Goal: Transaction & Acquisition: Purchase product/service

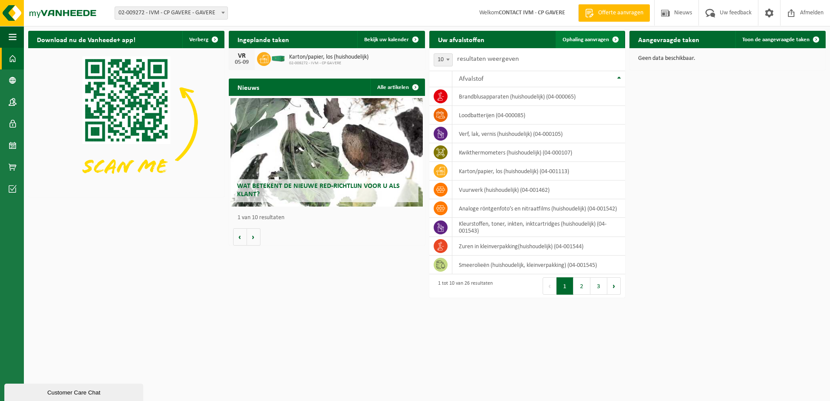
click at [585, 37] on span "Ophaling aanvragen" at bounding box center [585, 40] width 46 height 6
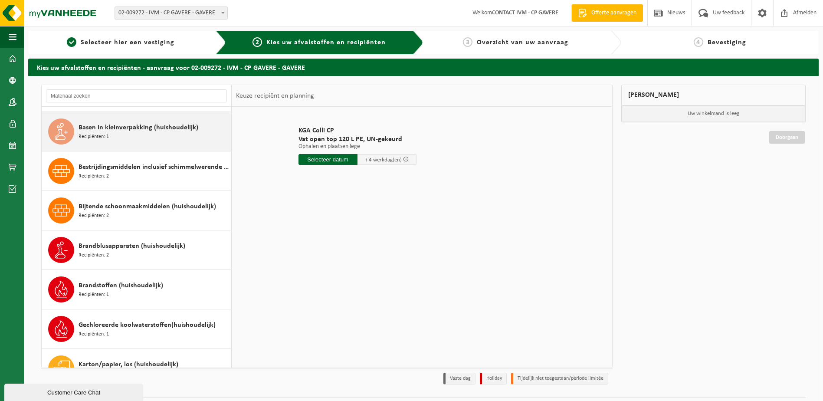
scroll to position [87, 0]
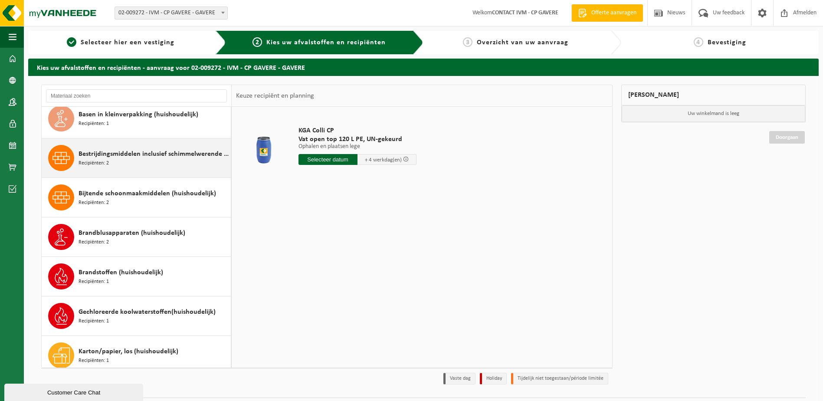
click at [138, 158] on span "Bestrijdingsmiddelen inclusief schimmelwerende beschermingsmiddelen (huishoudel…" at bounding box center [154, 154] width 150 height 10
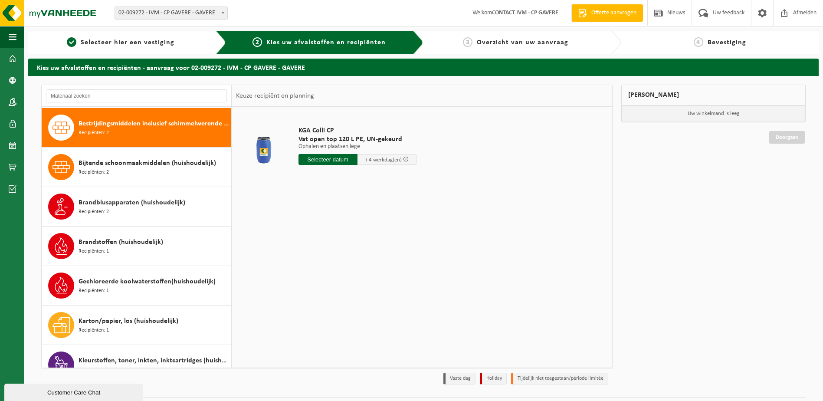
scroll to position [118, 0]
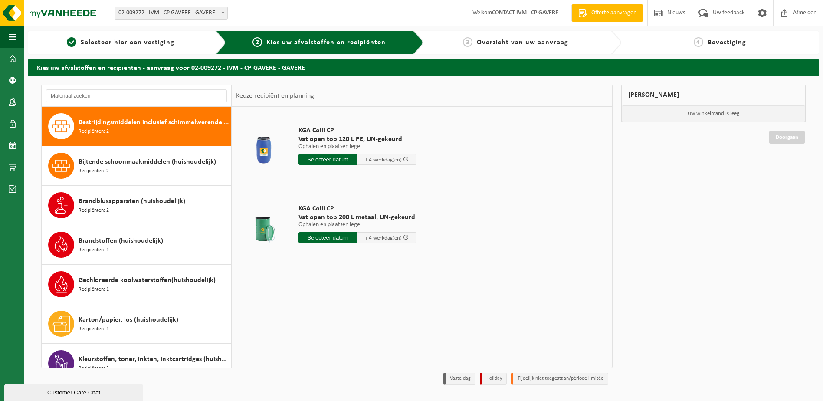
click at [314, 160] on input "text" at bounding box center [328, 159] width 59 height 11
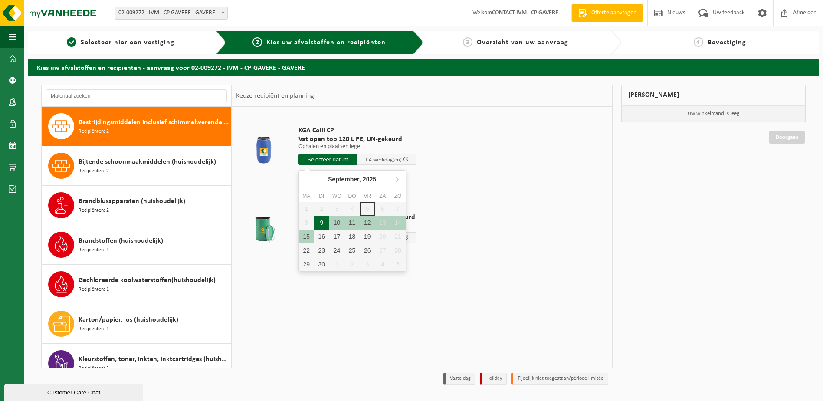
click at [320, 224] on div "9" at bounding box center [321, 223] width 15 height 14
type input "Van 2025-09-09"
type input "2025-09-09"
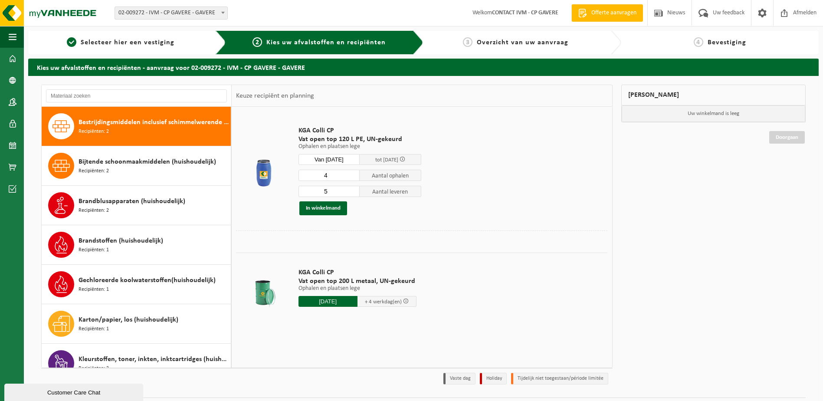
click at [353, 177] on input "4" at bounding box center [330, 175] width 62 height 11
click at [353, 177] on input "3" at bounding box center [330, 175] width 62 height 11
click at [353, 177] on input "2" at bounding box center [330, 175] width 62 height 11
type input "1"
click at [353, 177] on input "1" at bounding box center [330, 175] width 62 height 11
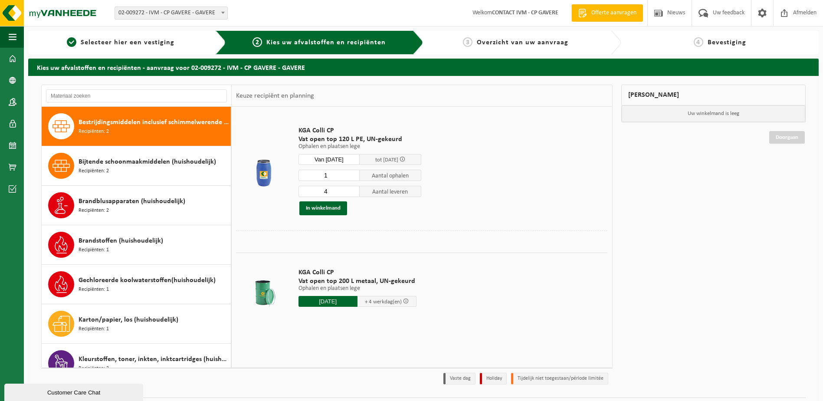
click at [352, 192] on input "4" at bounding box center [330, 191] width 62 height 11
click at [352, 192] on input "3" at bounding box center [330, 191] width 62 height 11
click at [352, 192] on input "2" at bounding box center [330, 191] width 62 height 11
type input "1"
click at [352, 192] on input "1" at bounding box center [330, 191] width 62 height 11
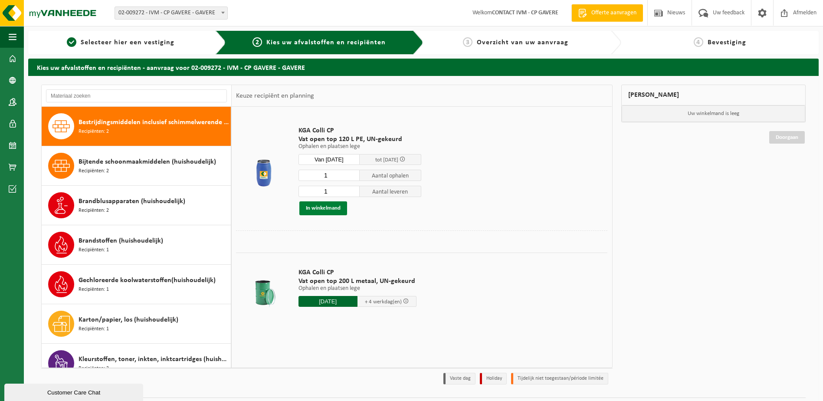
click at [330, 208] on button "In winkelmand" at bounding box center [323, 208] width 48 height 14
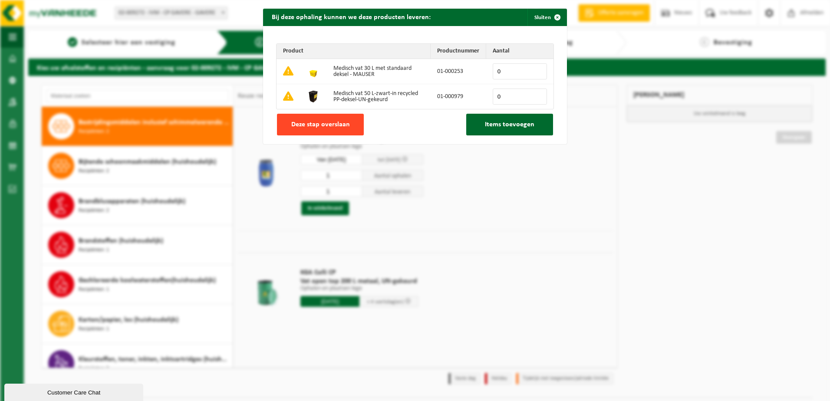
click at [351, 130] on button "Deze stap overslaan" at bounding box center [320, 125] width 87 height 22
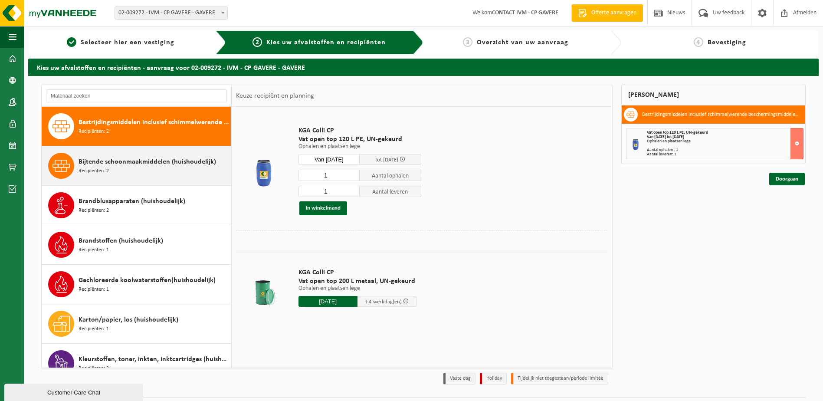
click at [138, 169] on div "Bijtende schoonmaakmiddelen (huishoudelijk) Recipiënten: 2" at bounding box center [154, 166] width 150 height 26
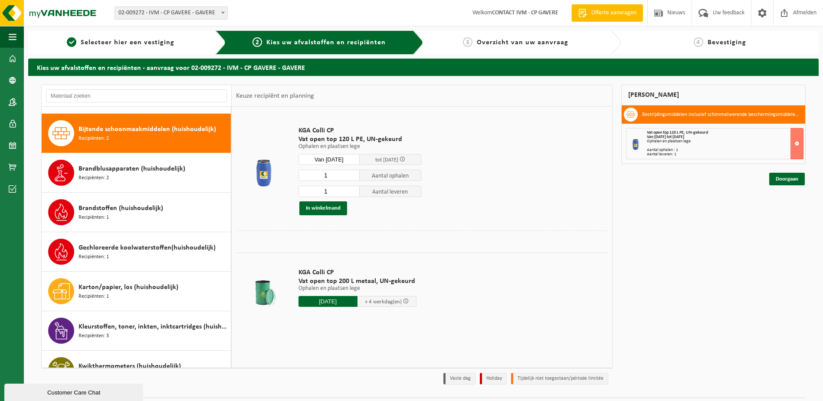
scroll to position [158, 0]
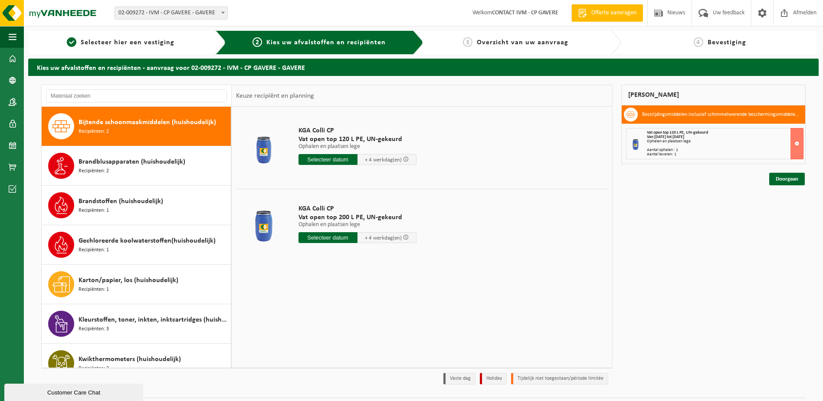
click at [321, 240] on input "text" at bounding box center [328, 237] width 59 height 11
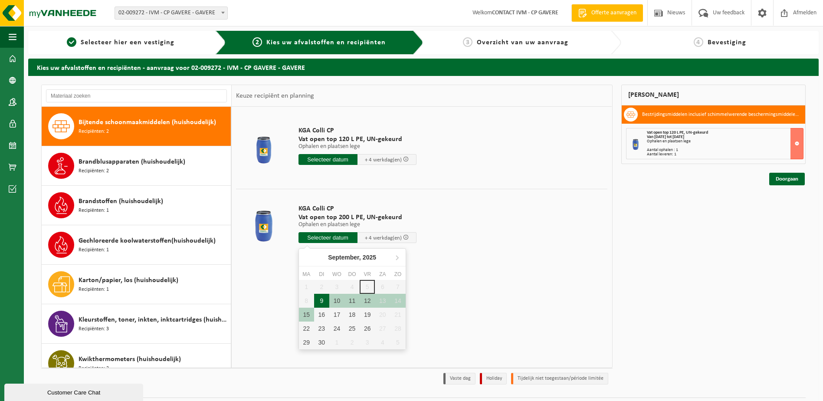
click at [323, 300] on div "9" at bounding box center [321, 301] width 15 height 14
type input "Van 2025-09-09"
type input "2025-09-09"
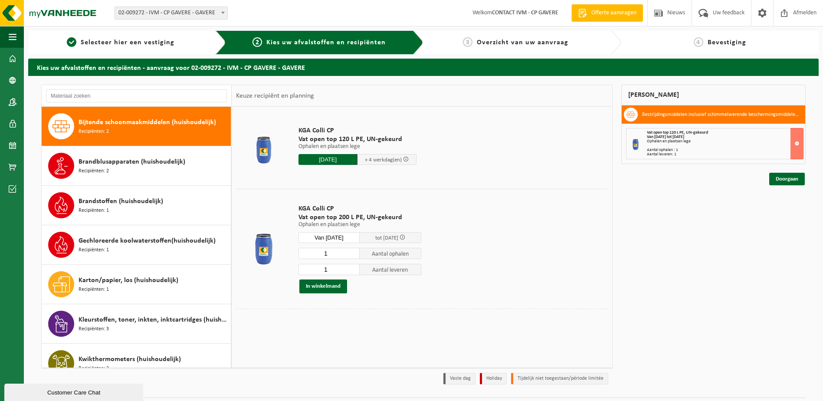
click at [352, 249] on input "1" at bounding box center [330, 253] width 62 height 11
click at [353, 250] on input "2" at bounding box center [330, 253] width 62 height 11
type input "3"
click at [353, 250] on input "3" at bounding box center [330, 253] width 62 height 11
click at [352, 266] on input "1" at bounding box center [330, 269] width 62 height 11
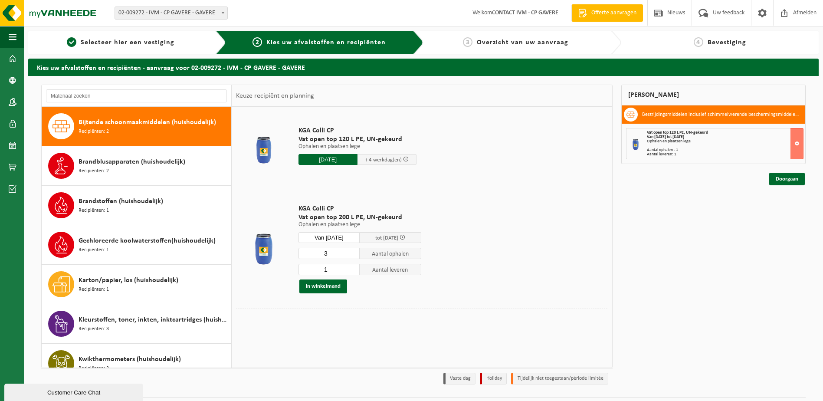
click at [352, 266] on input "1" at bounding box center [330, 269] width 62 height 11
click at [352, 268] on input "2" at bounding box center [330, 269] width 62 height 11
type input "3"
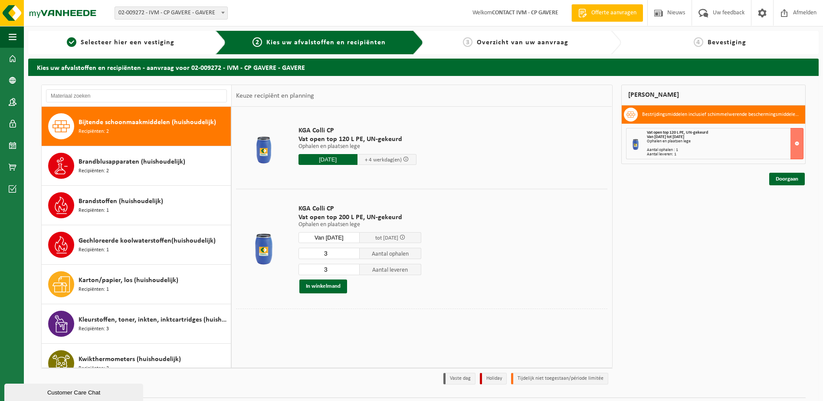
click at [352, 268] on input "3" at bounding box center [330, 269] width 62 height 11
click at [317, 288] on button "In winkelmand" at bounding box center [323, 286] width 48 height 14
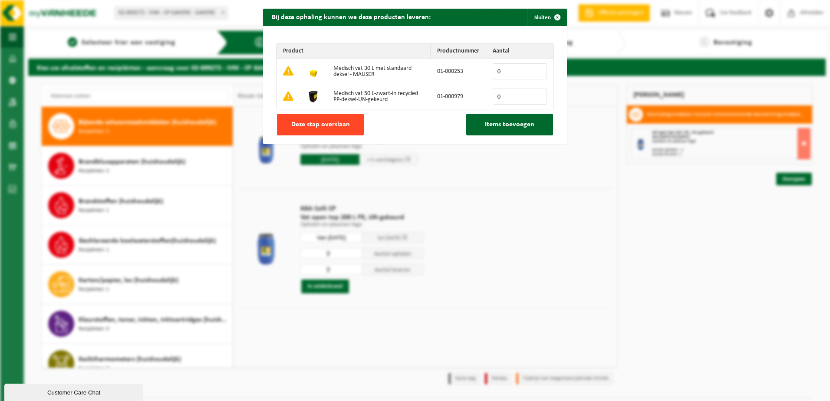
click at [331, 124] on span "Deze stap overslaan" at bounding box center [320, 124] width 59 height 7
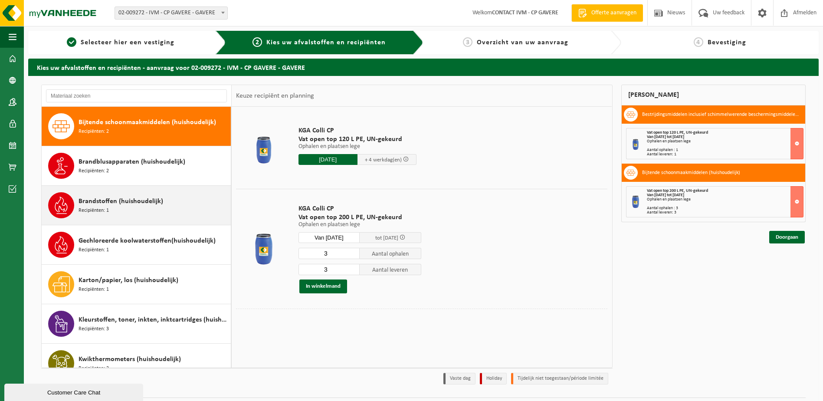
click at [114, 209] on div "Brandstoffen (huishoudelijk) Recipiënten: 1" at bounding box center [154, 205] width 150 height 26
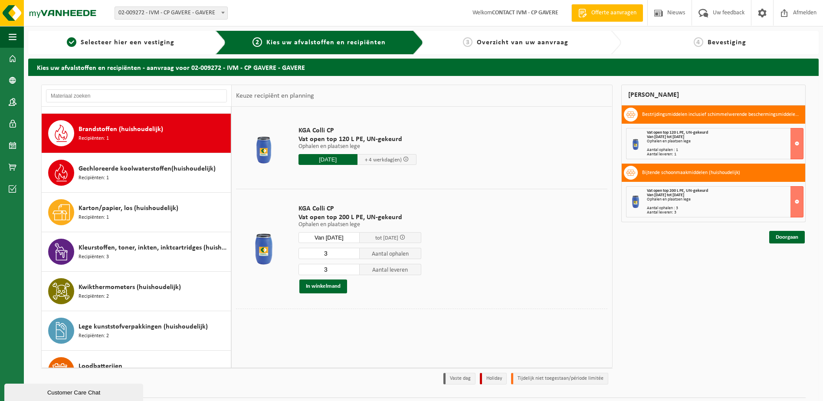
scroll to position [237, 0]
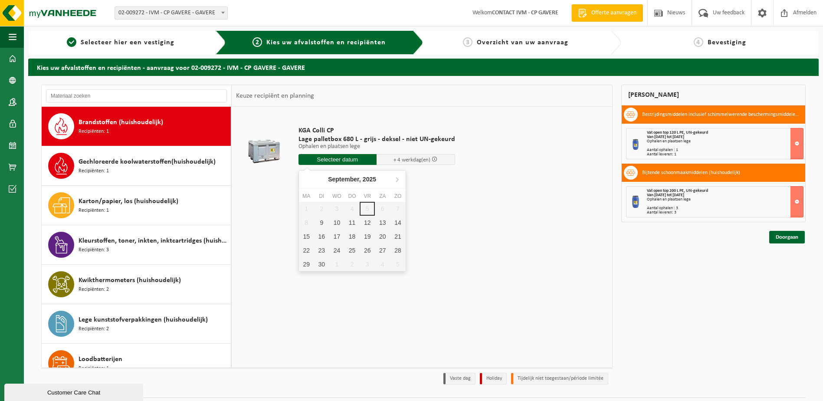
click at [353, 157] on input "text" at bounding box center [338, 159] width 79 height 11
click at [325, 220] on div "9" at bounding box center [321, 223] width 15 height 14
type input "Van 2025-09-09"
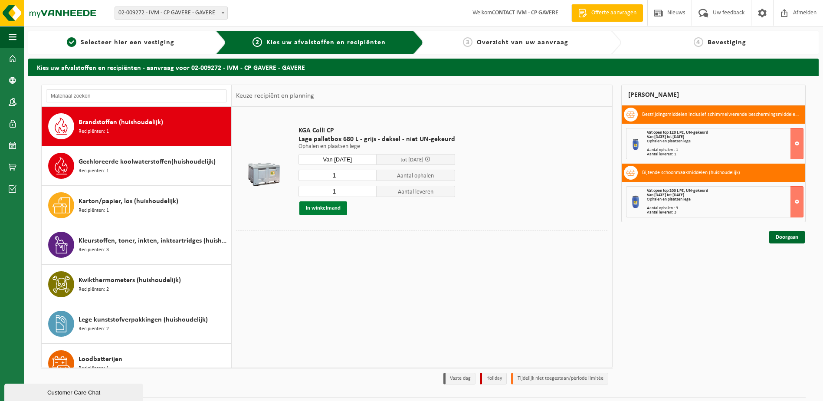
click at [331, 209] on button "In winkelmand" at bounding box center [323, 208] width 48 height 14
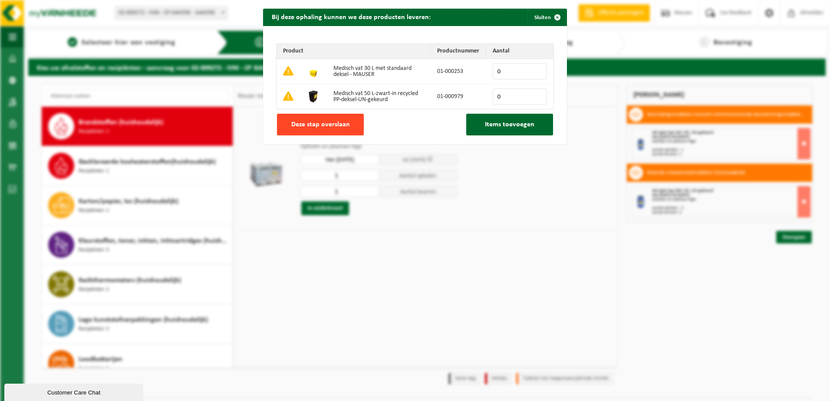
click at [328, 126] on span "Deze stap overslaan" at bounding box center [320, 124] width 59 height 7
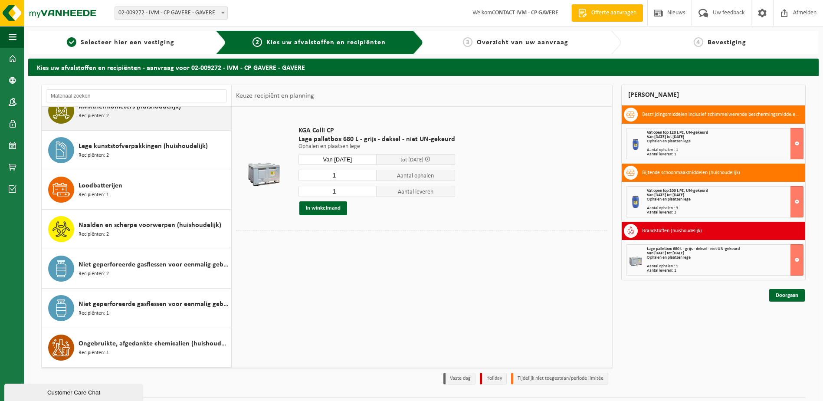
scroll to position [367, 0]
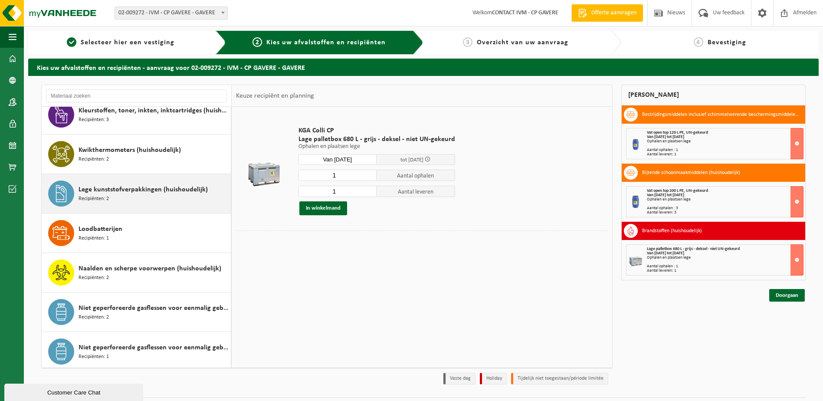
click at [134, 190] on span "Lege kunststofverpakkingen (huishoudelijk)" at bounding box center [143, 189] width 129 height 10
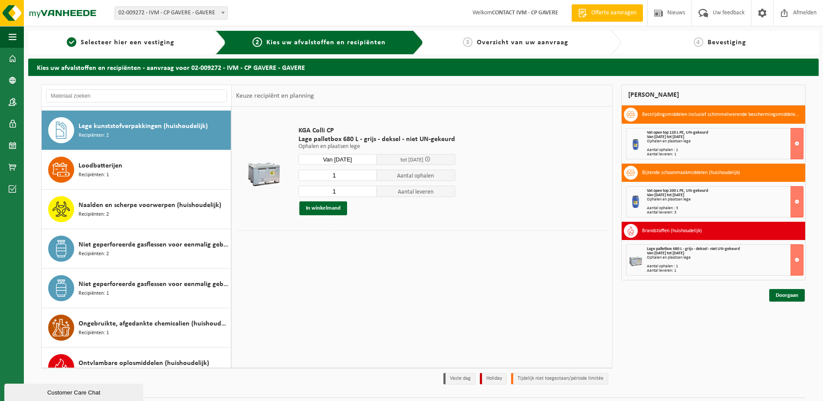
scroll to position [434, 0]
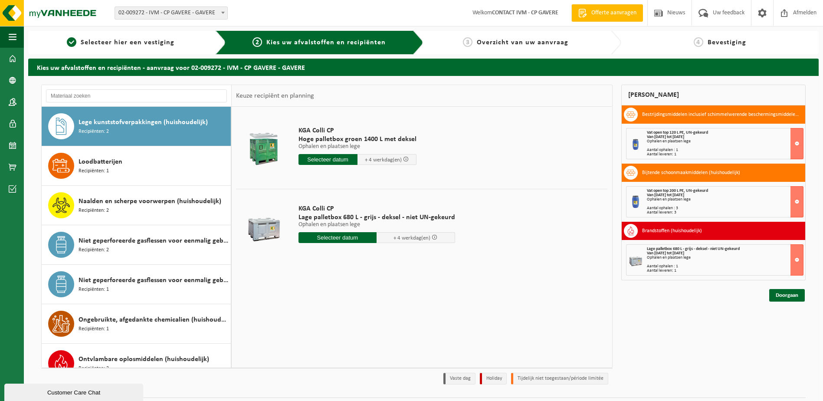
click at [327, 159] on input "text" at bounding box center [328, 159] width 59 height 11
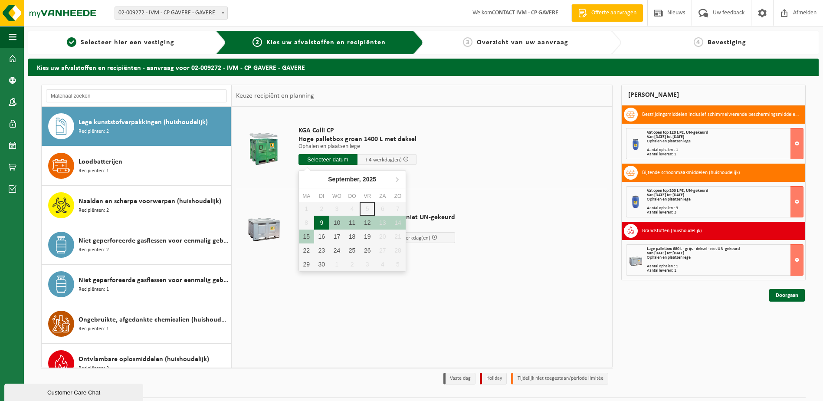
click at [325, 225] on div "9" at bounding box center [321, 223] width 15 height 14
type input "Van 2025-09-09"
type input "2025-09-09"
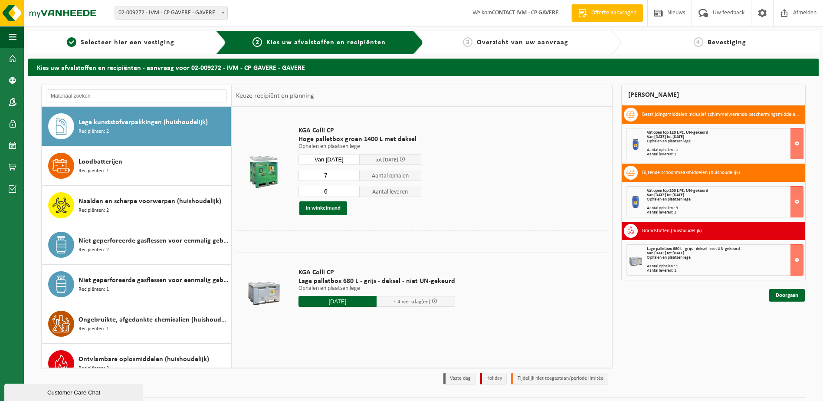
type input "7"
click at [352, 172] on input "7" at bounding box center [330, 175] width 62 height 11
type input "7"
click at [352, 190] on input "7" at bounding box center [330, 191] width 62 height 11
click at [332, 210] on button "In winkelmand" at bounding box center [323, 208] width 48 height 14
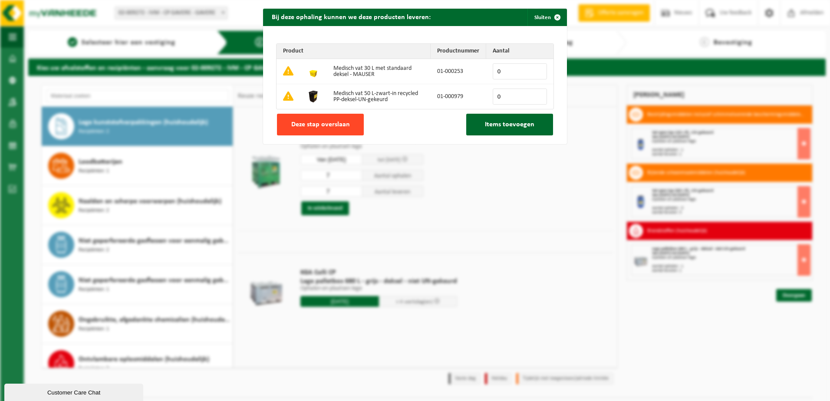
click at [297, 125] on span "Deze stap overslaan" at bounding box center [320, 124] width 59 height 7
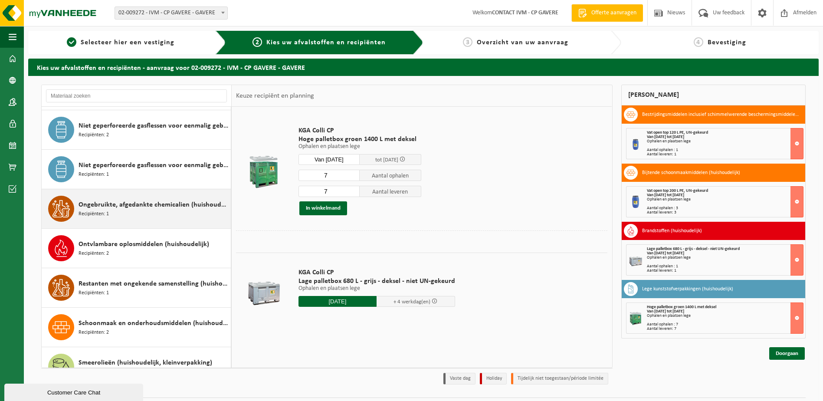
scroll to position [564, 0]
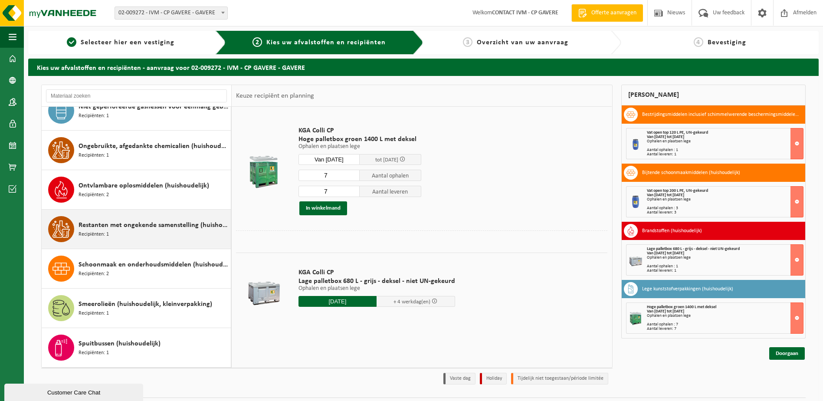
click at [125, 230] on span "Restanten met ongekende samenstelling (huishoudelijk)" at bounding box center [154, 225] width 150 height 10
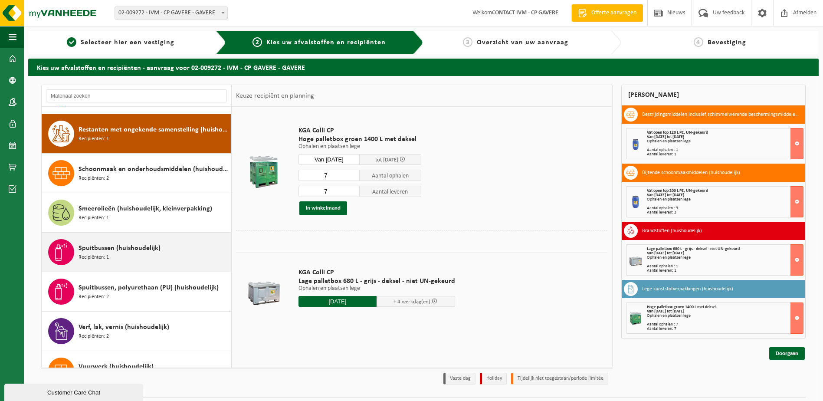
scroll to position [711, 0]
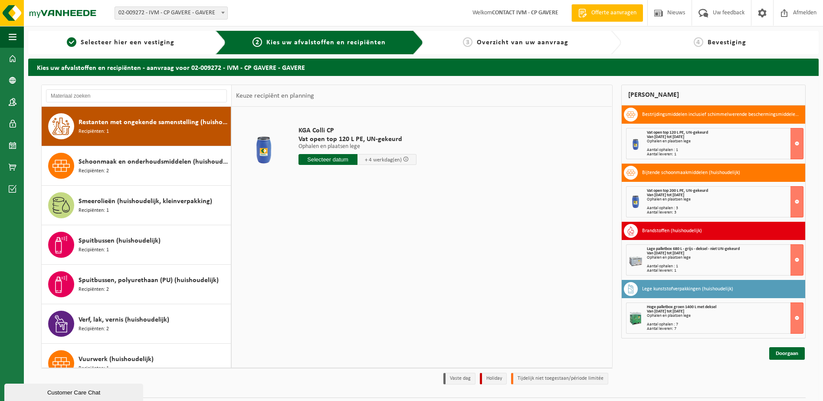
click at [311, 160] on input "text" at bounding box center [328, 159] width 59 height 11
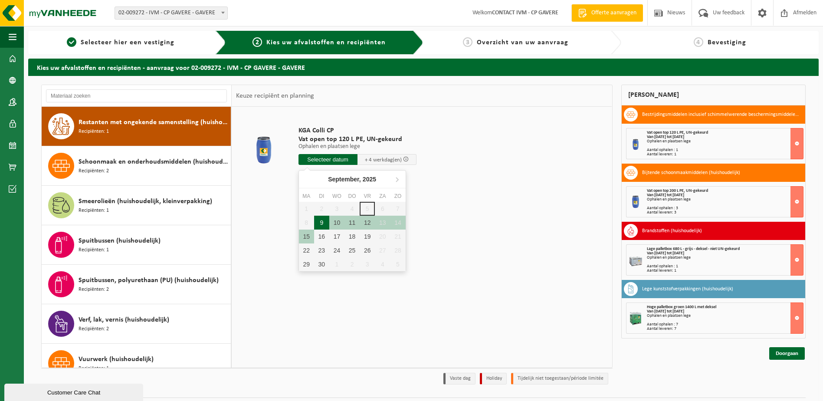
click at [327, 220] on div "9" at bounding box center [321, 223] width 15 height 14
type input "Van 2025-09-09"
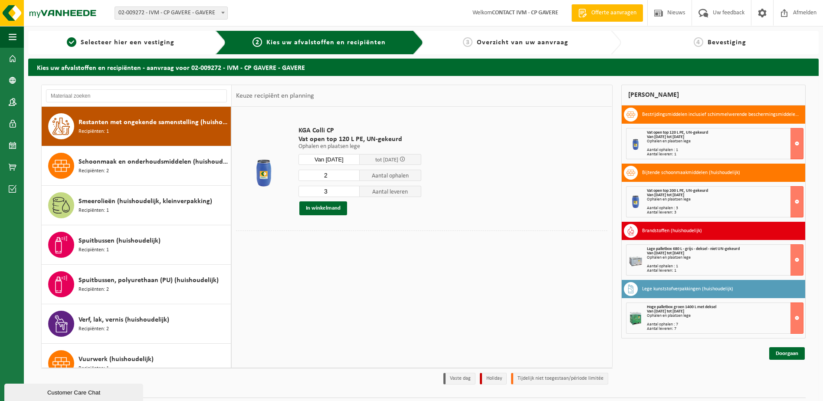
click at [352, 178] on input "2" at bounding box center [330, 175] width 62 height 11
type input "1"
click at [352, 178] on input "1" at bounding box center [330, 175] width 62 height 11
click at [354, 193] on input "2" at bounding box center [330, 191] width 62 height 11
type input "1"
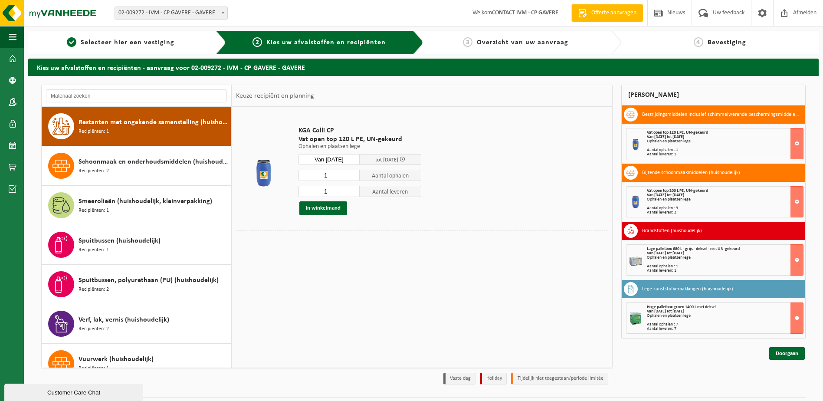
click at [354, 193] on input "1" at bounding box center [330, 191] width 62 height 11
click at [332, 210] on button "In winkelmand" at bounding box center [323, 208] width 48 height 14
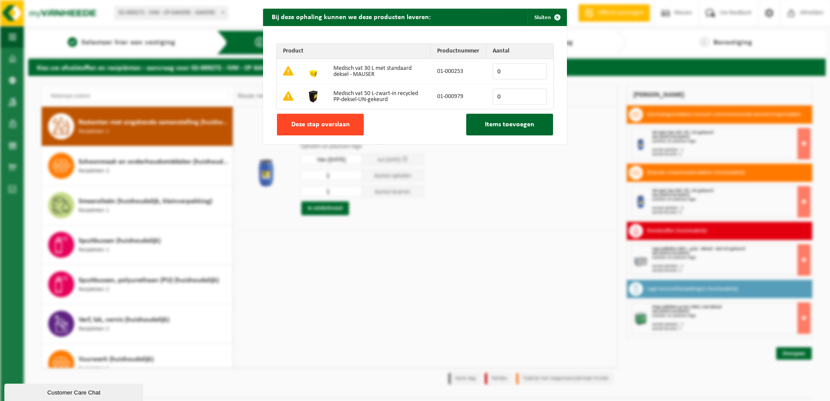
click at [337, 118] on button "Deze stap overslaan" at bounding box center [320, 125] width 87 height 22
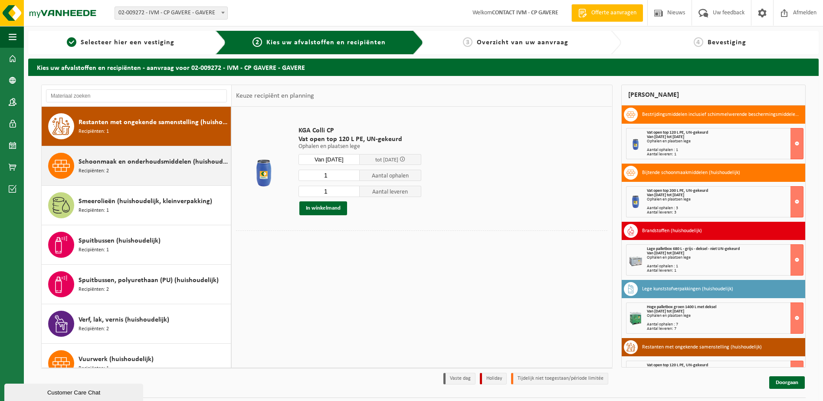
click at [125, 165] on span "Schoonmaak en onderhoudsmiddelen (huishoudelijk)" at bounding box center [154, 162] width 150 height 10
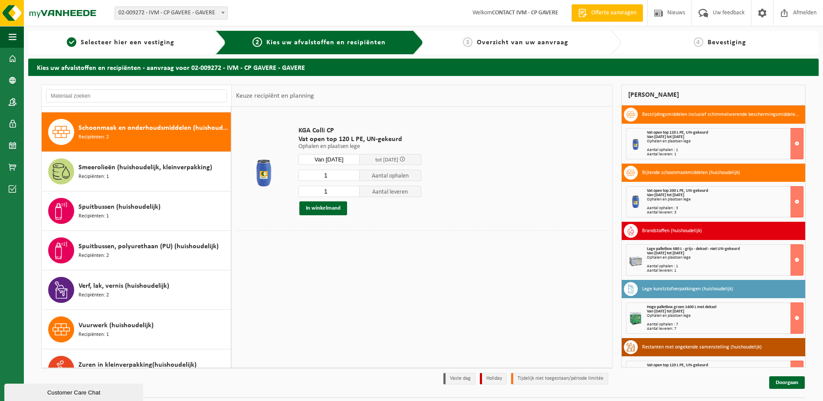
scroll to position [750, 0]
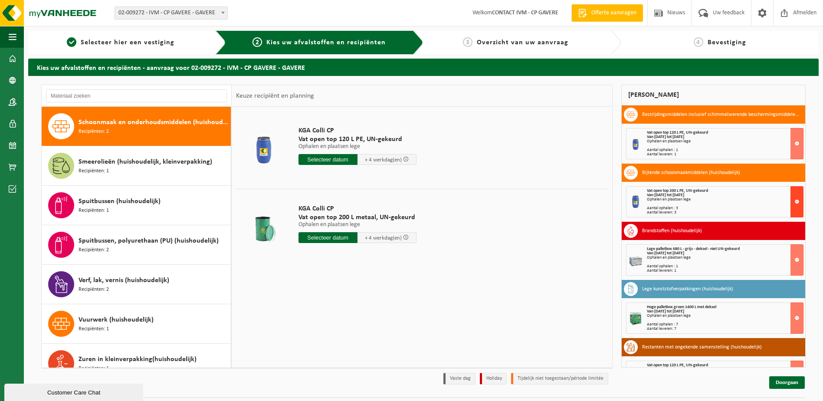
click at [791, 196] on button at bounding box center [797, 201] width 13 height 31
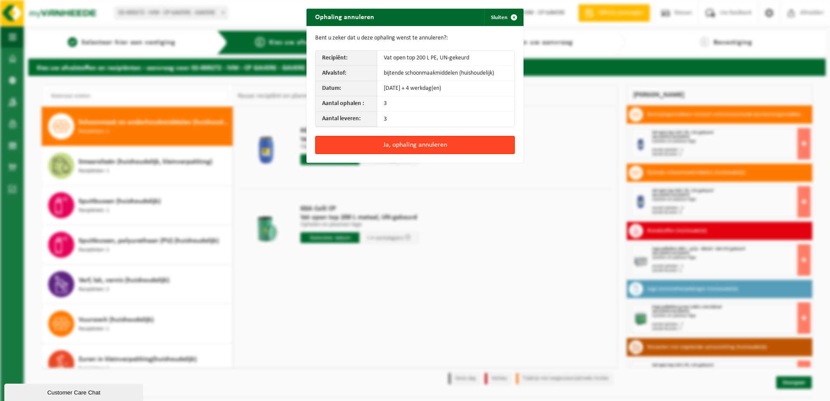
click at [437, 147] on button "Ja, ophaling annuleren" at bounding box center [415, 145] width 200 height 18
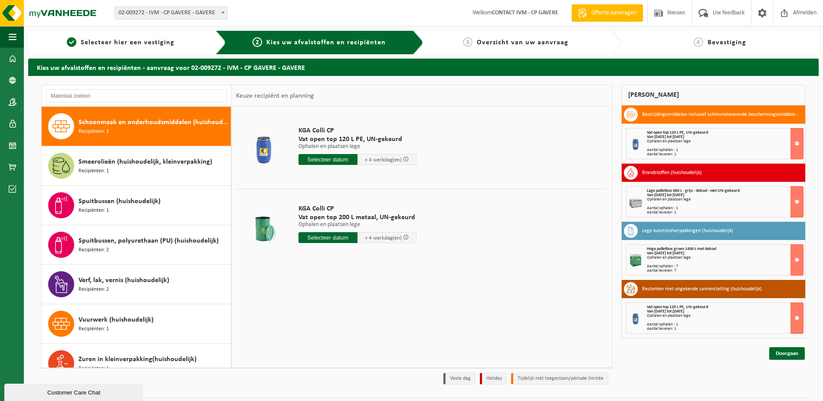
click at [336, 237] on input "text" at bounding box center [328, 237] width 59 height 11
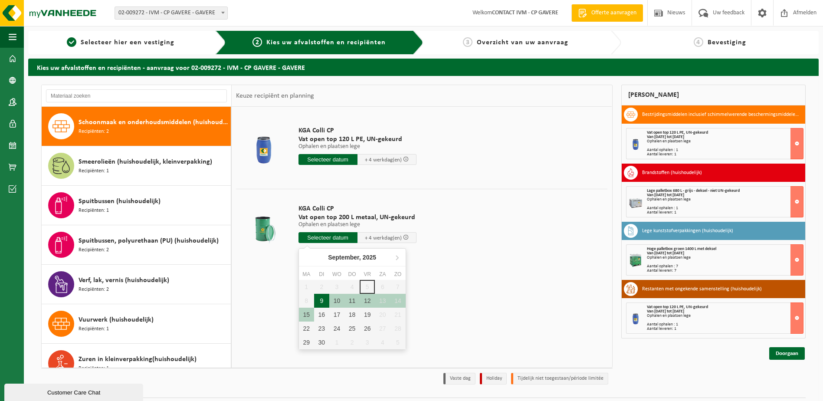
click at [324, 301] on div "9" at bounding box center [321, 301] width 15 height 14
type input "Van 2025-09-09"
type input "2025-09-09"
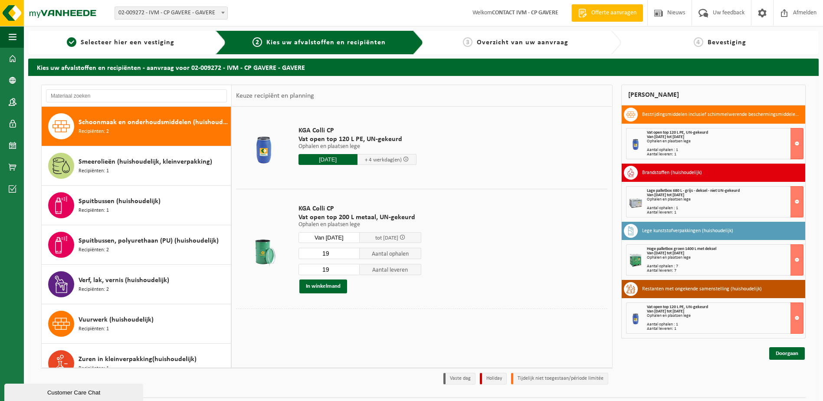
click at [351, 257] on input "19" at bounding box center [330, 253] width 62 height 11
click at [354, 256] on input "18" at bounding box center [330, 253] width 62 height 11
click at [354, 256] on input "17" at bounding box center [330, 253] width 62 height 11
click at [354, 256] on input "16" at bounding box center [330, 253] width 62 height 11
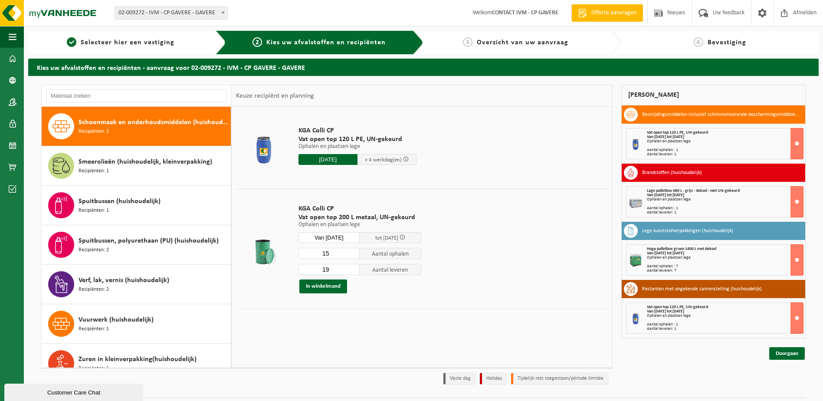
click at [354, 256] on input "15" at bounding box center [330, 253] width 62 height 11
click at [354, 256] on input "14" at bounding box center [330, 253] width 62 height 11
click at [354, 256] on input "13" at bounding box center [330, 253] width 62 height 11
click at [354, 256] on input "12" at bounding box center [330, 253] width 62 height 11
click at [354, 256] on input "11" at bounding box center [330, 253] width 62 height 11
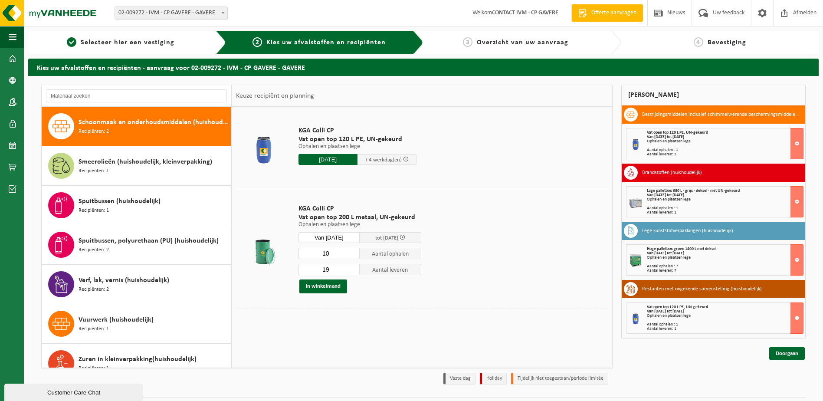
click at [354, 256] on input "10" at bounding box center [330, 253] width 62 height 11
click at [354, 256] on input "9" at bounding box center [330, 253] width 62 height 11
click at [354, 256] on input "8" at bounding box center [330, 253] width 62 height 11
click at [354, 256] on input "7" at bounding box center [330, 253] width 62 height 11
click at [354, 256] on input "6" at bounding box center [330, 253] width 62 height 11
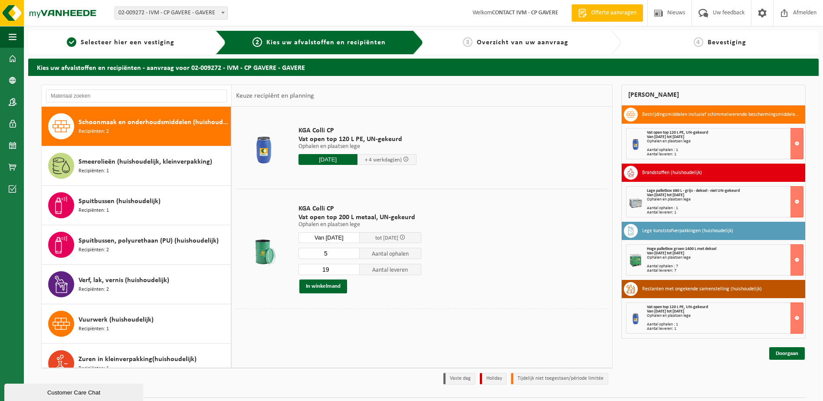
click at [354, 256] on input "5" at bounding box center [330, 253] width 62 height 11
click at [354, 256] on input "4" at bounding box center [330, 253] width 62 height 11
type input "3"
click at [354, 256] on input "3" at bounding box center [330, 253] width 62 height 11
click at [353, 272] on input "18" at bounding box center [330, 269] width 62 height 11
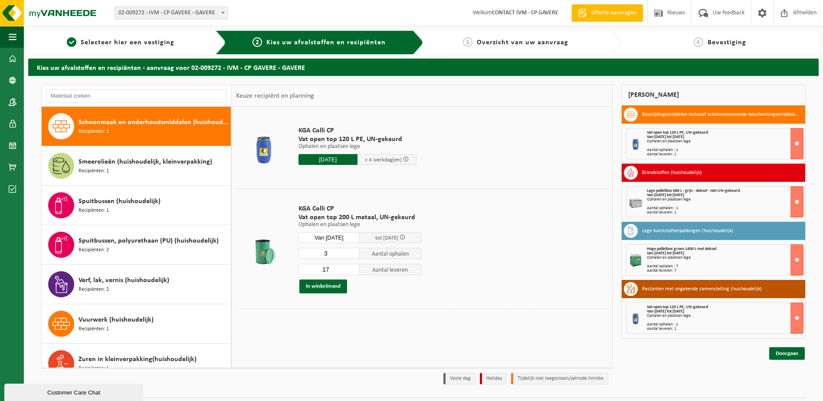
click at [353, 272] on input "17" at bounding box center [330, 269] width 62 height 11
click at [353, 272] on input "16" at bounding box center [330, 269] width 62 height 11
click at [353, 272] on input "15" at bounding box center [330, 269] width 62 height 11
click at [353, 272] on input "14" at bounding box center [330, 269] width 62 height 11
click at [353, 272] on input "13" at bounding box center [330, 269] width 62 height 11
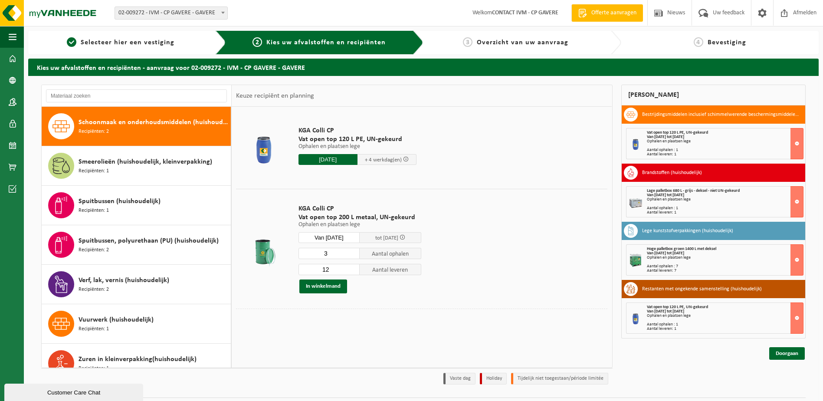
click at [353, 272] on input "12" at bounding box center [330, 269] width 62 height 11
click at [353, 272] on input "11" at bounding box center [330, 269] width 62 height 11
click at [353, 272] on input "10" at bounding box center [330, 269] width 62 height 11
click at [353, 272] on input "9" at bounding box center [330, 269] width 62 height 11
click at [353, 272] on input "8" at bounding box center [330, 269] width 62 height 11
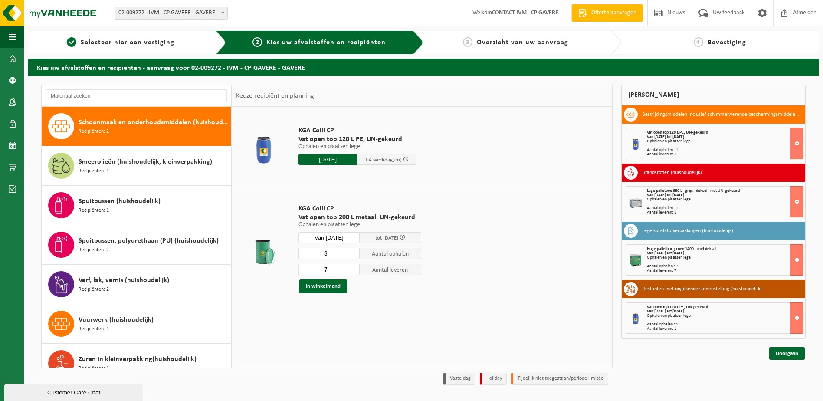
click at [353, 272] on input "7" at bounding box center [330, 269] width 62 height 11
click at [353, 272] on input "6" at bounding box center [330, 269] width 62 height 11
click at [353, 272] on input "5" at bounding box center [330, 269] width 62 height 11
click at [353, 272] on input "4" at bounding box center [330, 269] width 62 height 11
type input "3"
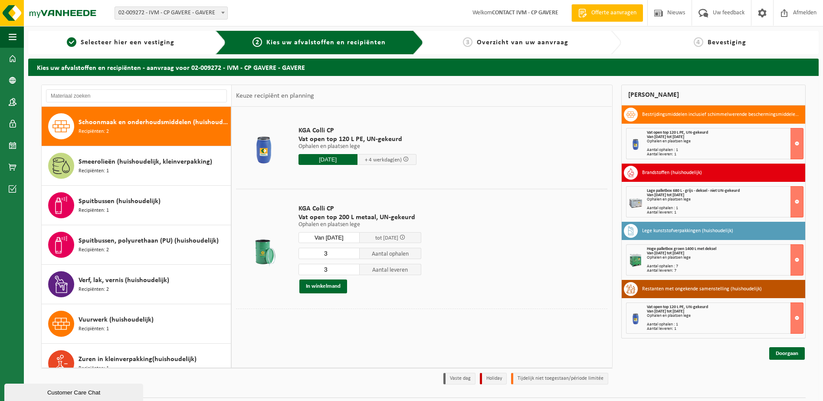
click at [353, 272] on input "3" at bounding box center [330, 269] width 62 height 11
click at [317, 287] on button "In winkelmand" at bounding box center [323, 286] width 48 height 14
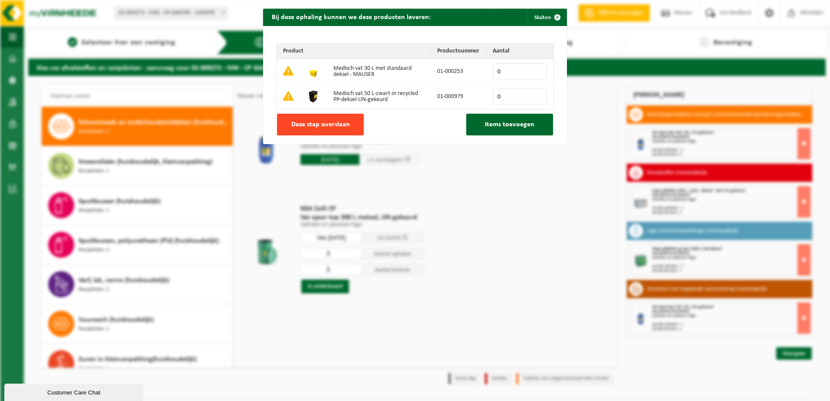
click at [322, 119] on button "Deze stap overslaan" at bounding box center [320, 125] width 87 height 22
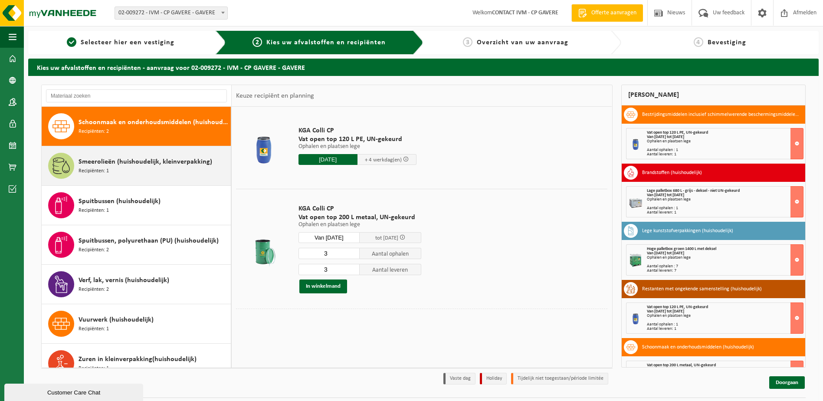
click at [115, 164] on span "Smeerolieën (huishoudelijk, kleinverpakking)" at bounding box center [146, 162] width 134 height 10
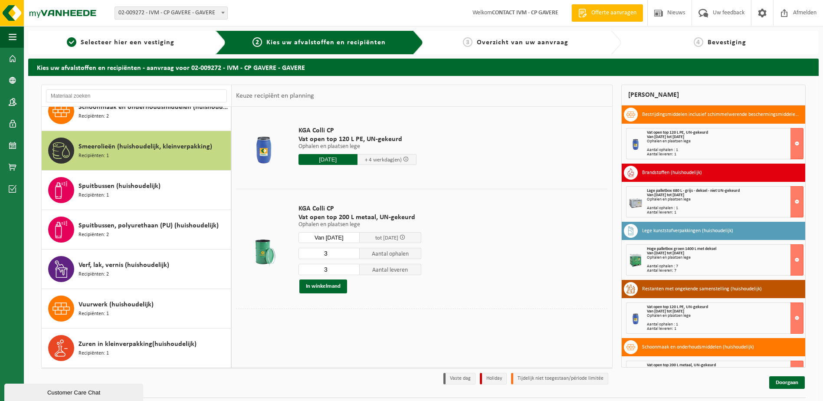
scroll to position [765, 0]
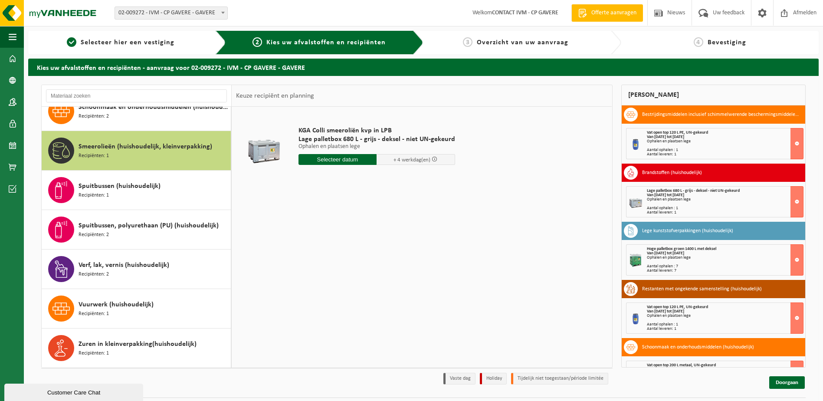
click at [327, 162] on input "text" at bounding box center [338, 159] width 79 height 11
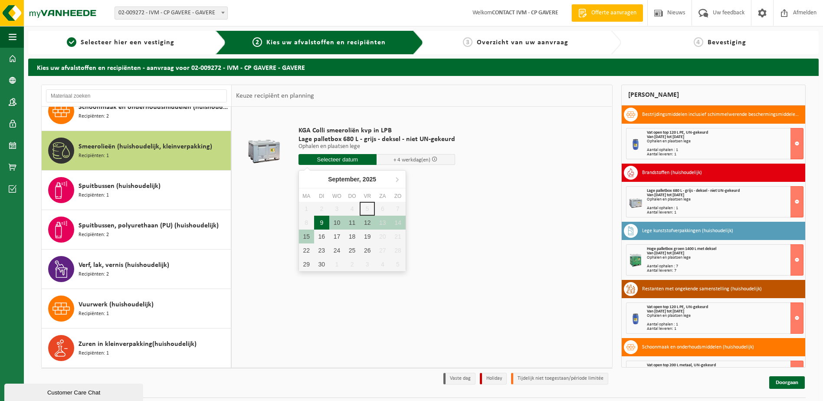
click at [324, 225] on div "9" at bounding box center [321, 223] width 15 height 14
type input "Van 2025-09-09"
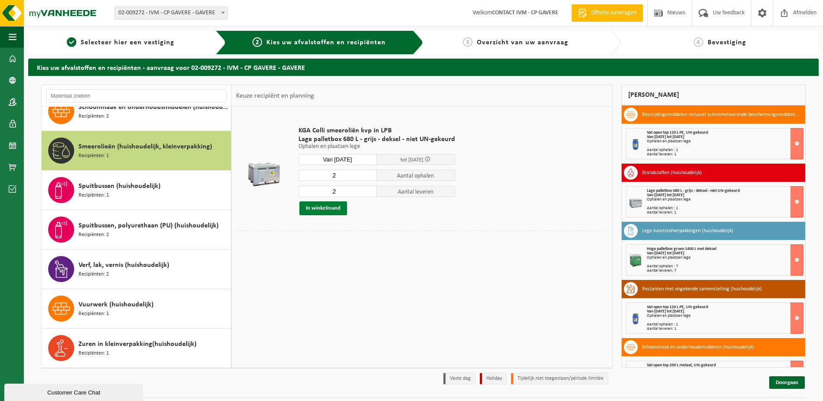
click at [326, 208] on button "In winkelmand" at bounding box center [323, 208] width 48 height 14
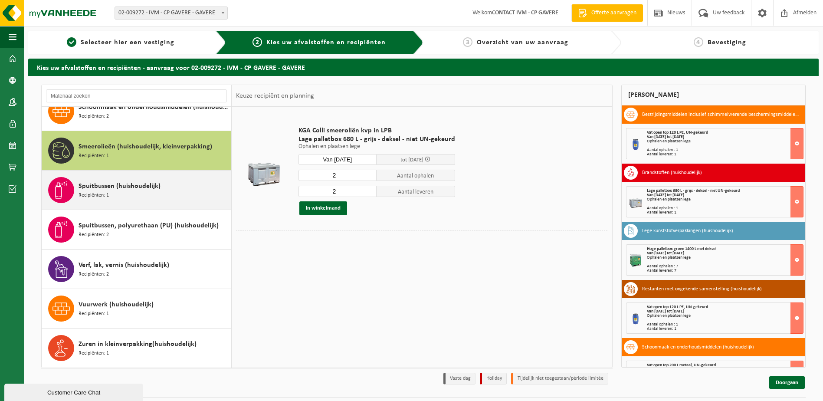
click at [104, 189] on span "Spuitbussen (huishoudelijk)" at bounding box center [120, 186] width 82 height 10
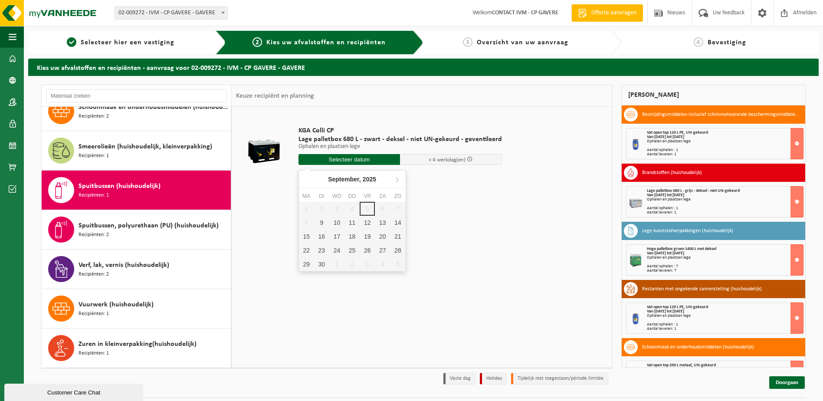
click at [328, 162] on input "text" at bounding box center [350, 159] width 102 height 11
click at [322, 222] on div "9" at bounding box center [321, 223] width 15 height 14
type input "Van 2025-09-09"
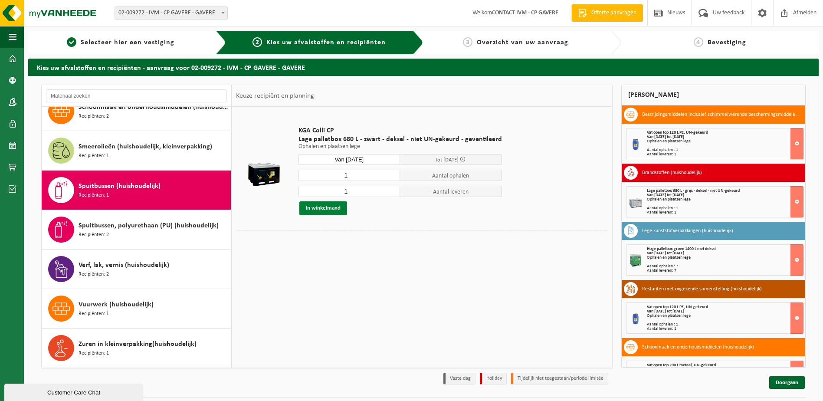
click at [327, 207] on button "In winkelmand" at bounding box center [323, 208] width 48 height 14
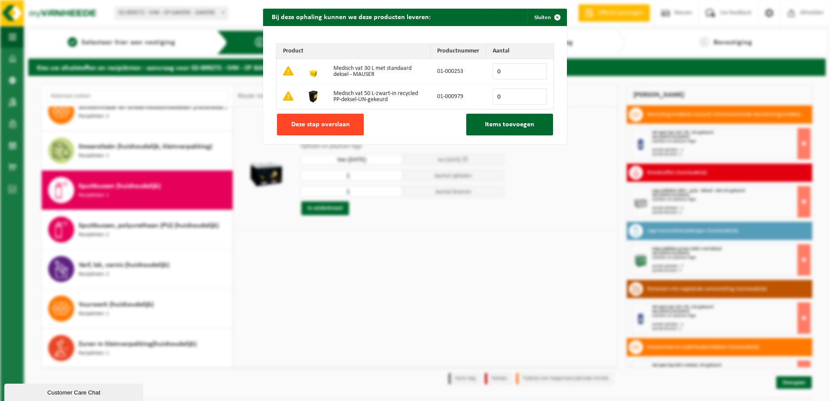
click at [326, 125] on span "Deze stap overslaan" at bounding box center [320, 124] width 59 height 7
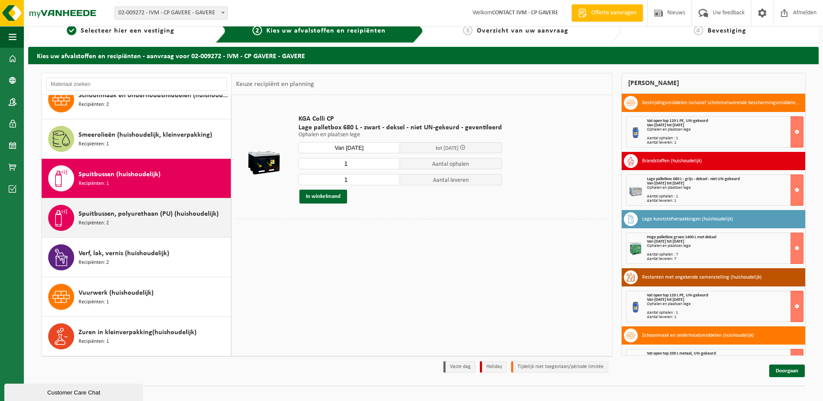
scroll to position [23, 0]
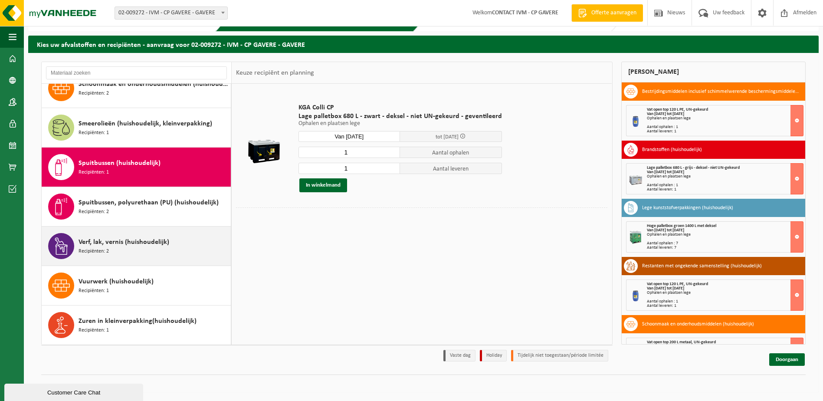
click at [104, 251] on span "Recipiënten: 2" at bounding box center [94, 251] width 30 height 8
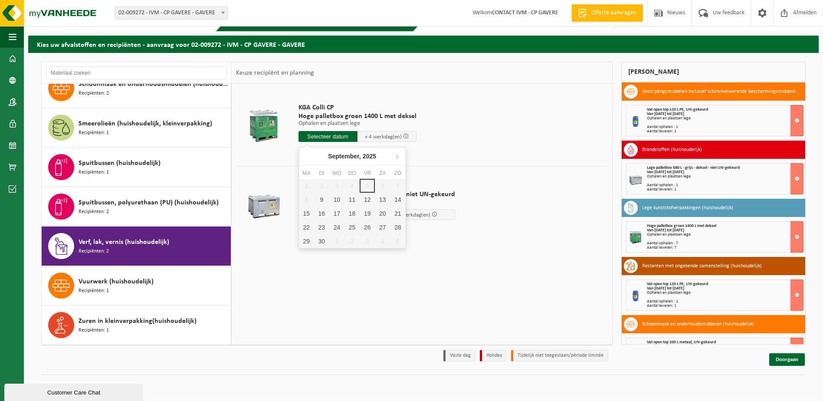
click at [336, 138] on input "text" at bounding box center [328, 136] width 59 height 11
click at [319, 203] on div "9" at bounding box center [321, 200] width 15 height 14
type input "Van 2025-09-09"
type input "2025-09-09"
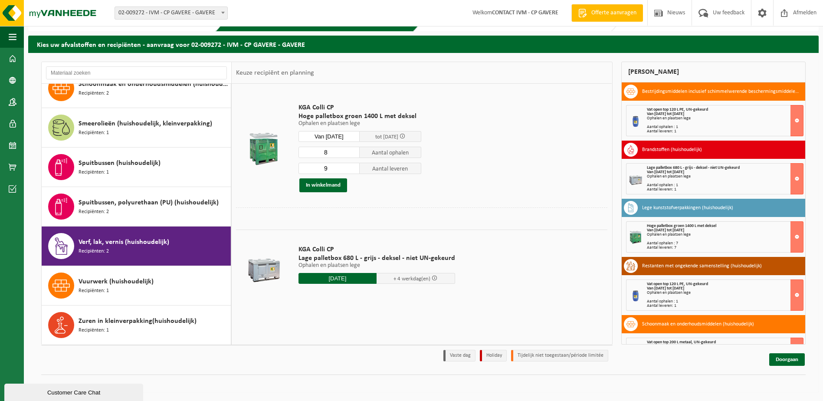
click at [354, 154] on input "8" at bounding box center [330, 152] width 62 height 11
click at [354, 154] on input "7" at bounding box center [330, 152] width 62 height 11
type input "6"
click at [354, 154] on input "6" at bounding box center [330, 152] width 62 height 11
click at [352, 171] on input "8" at bounding box center [330, 168] width 62 height 11
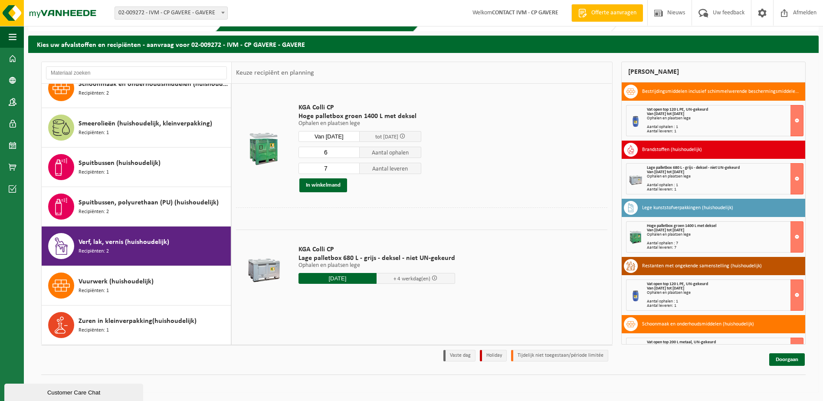
click at [352, 171] on input "7" at bounding box center [330, 168] width 62 height 11
type input "6"
click at [352, 171] on input "6" at bounding box center [330, 168] width 62 height 11
click at [337, 186] on button "In winkelmand" at bounding box center [323, 185] width 48 height 14
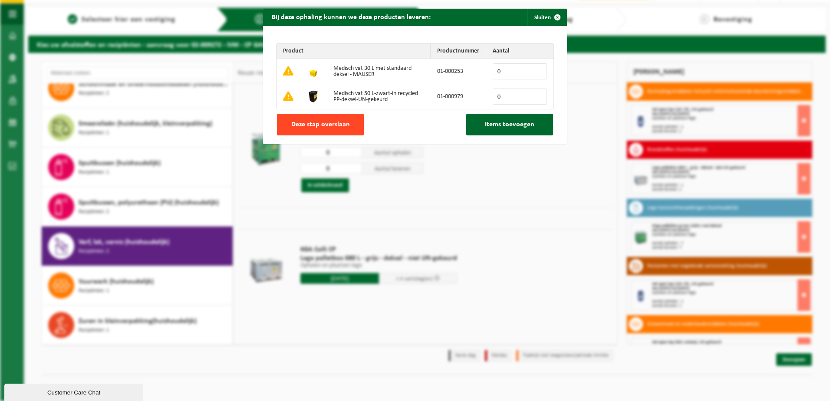
click at [335, 130] on button "Deze stap overslaan" at bounding box center [320, 125] width 87 height 22
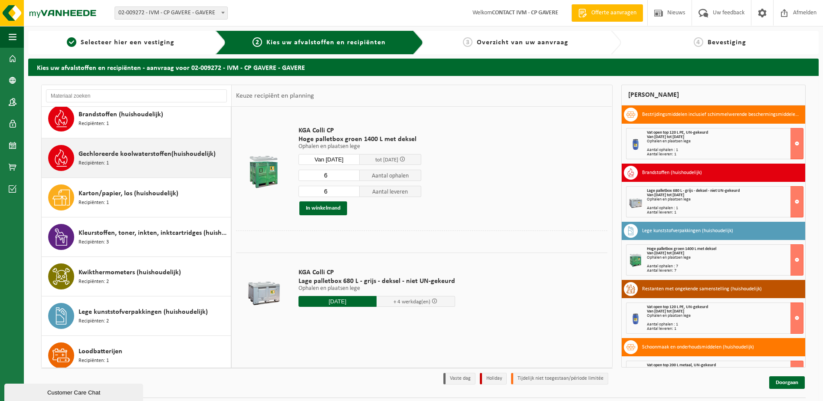
scroll to position [201, 0]
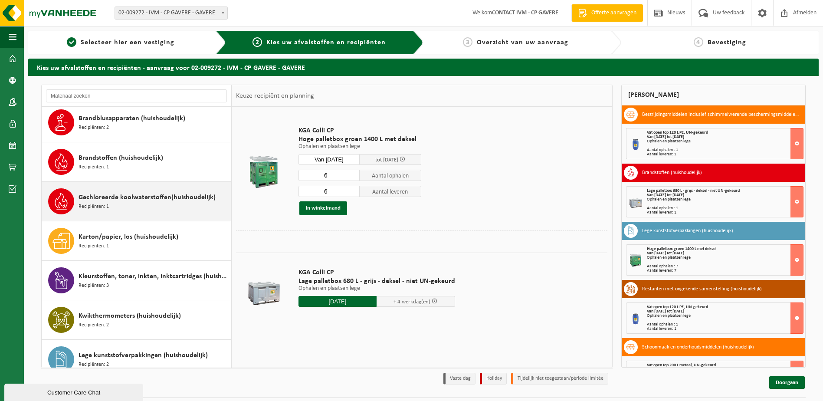
click at [136, 200] on span "Gechloreerde koolwaterstoffen(huishoudelijk)" at bounding box center [147, 197] width 137 height 10
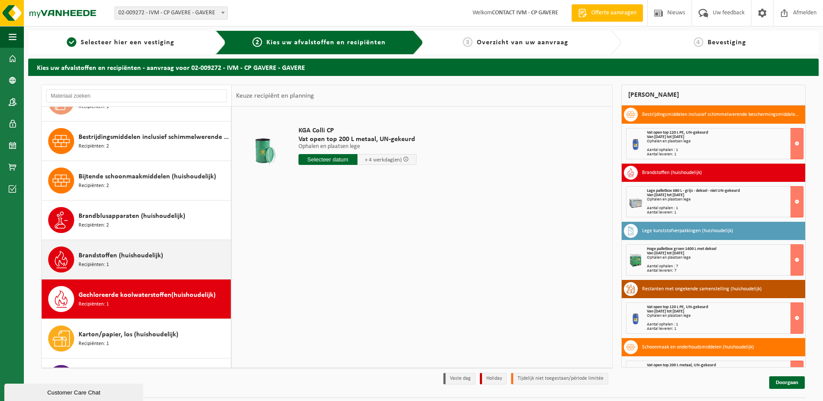
scroll to position [103, 0]
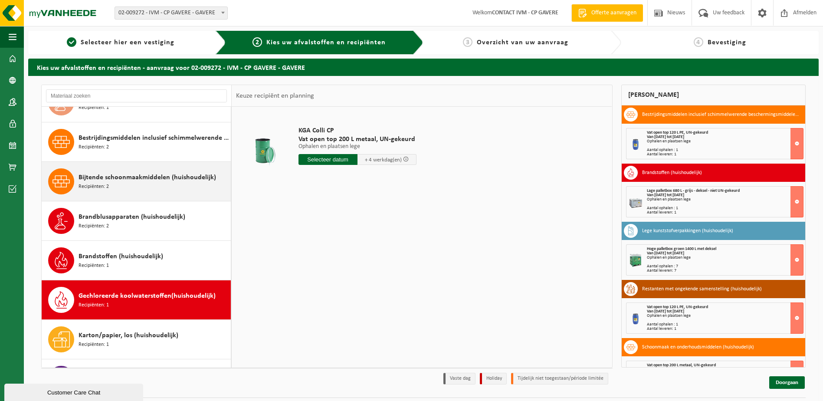
click at [115, 179] on span "Bijtende schoonmaakmiddelen (huishoudelijk)" at bounding box center [148, 177] width 138 height 10
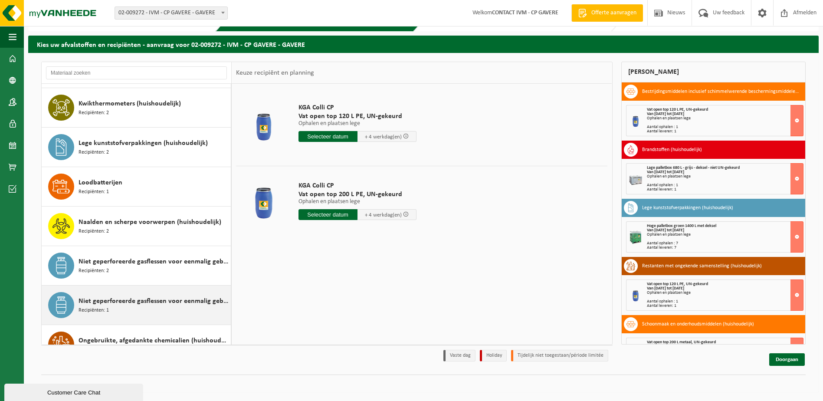
scroll to position [434, 0]
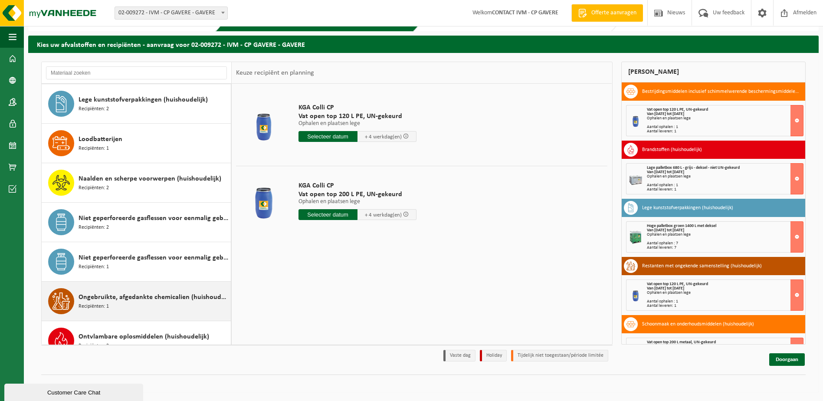
click at [140, 295] on span "Ongebruikte, afgedankte chemicalien (huishoudelijk)" at bounding box center [154, 297] width 150 height 10
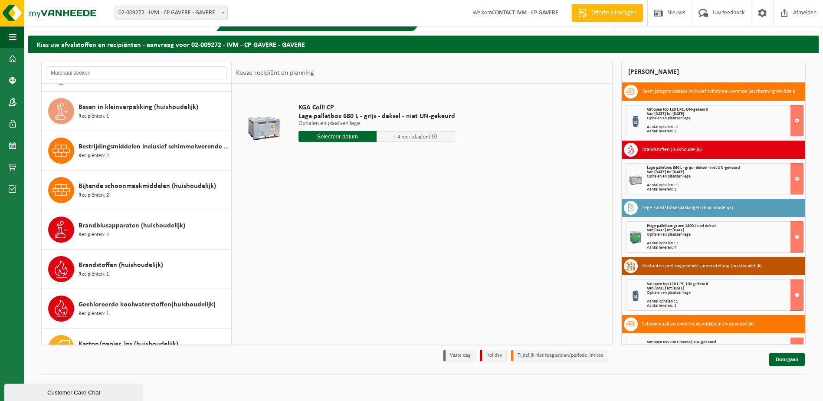
scroll to position [0, 0]
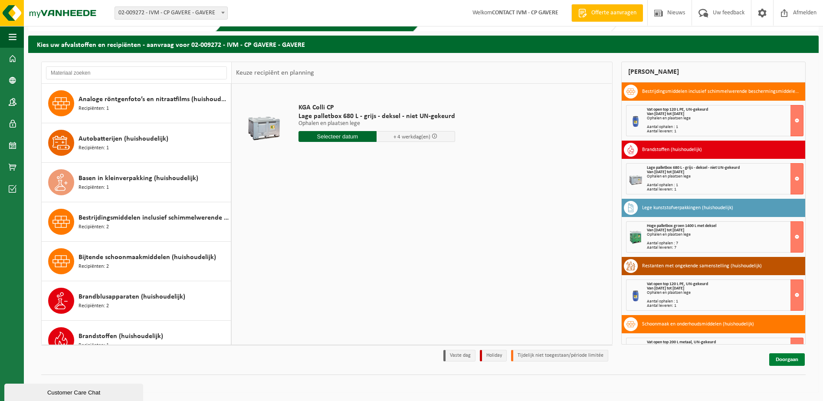
click at [787, 358] on link "Doorgaan" at bounding box center [787, 359] width 36 height 13
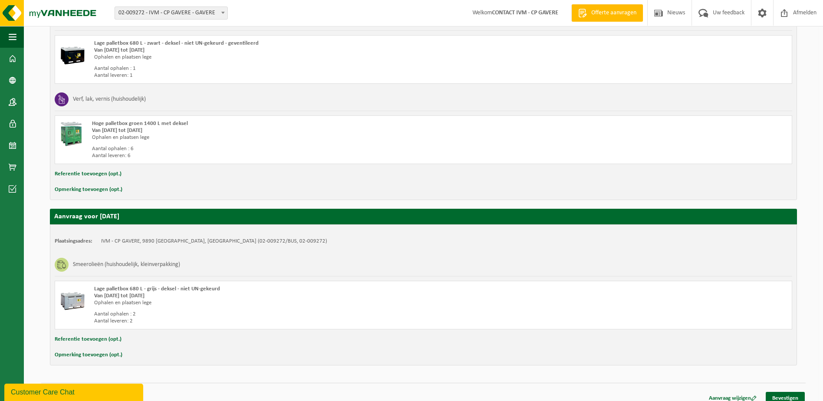
scroll to position [625, 0]
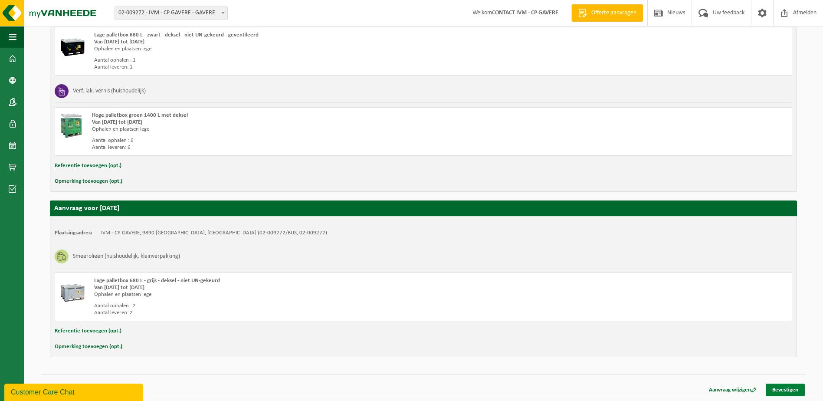
click at [784, 390] on link "Bevestigen" at bounding box center [785, 390] width 39 height 13
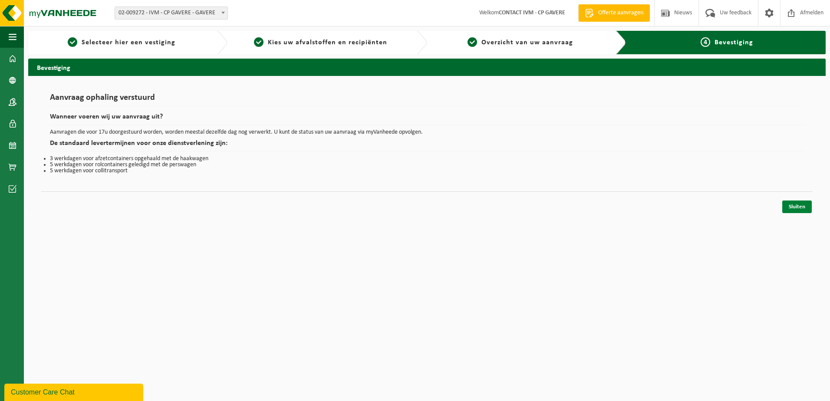
click at [793, 206] on link "Sluiten" at bounding box center [797, 206] width 30 height 13
